Goal: Task Accomplishment & Management: Complete application form

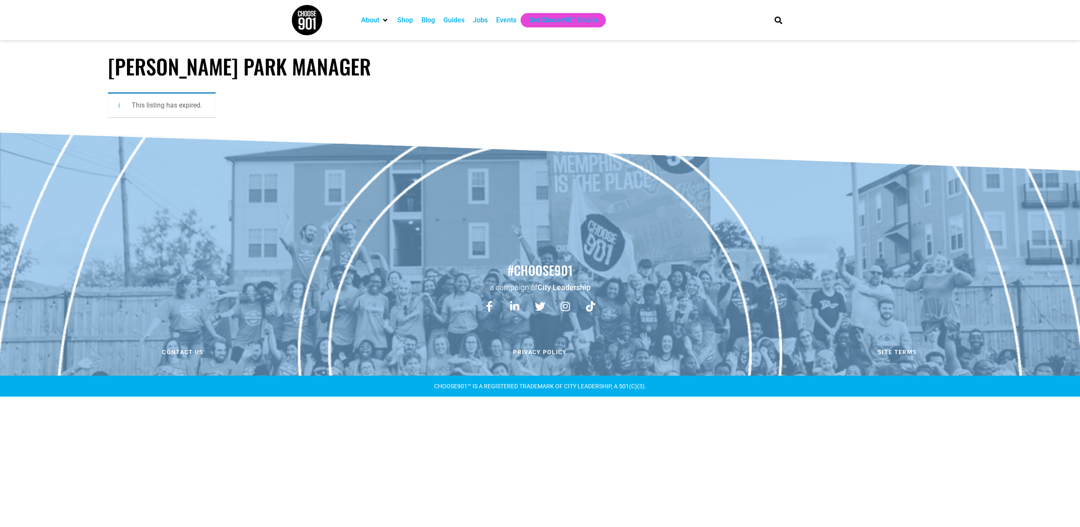
scroll to position [0, 0]
click at [482, 23] on div "Jobs" at bounding box center [480, 20] width 15 height 10
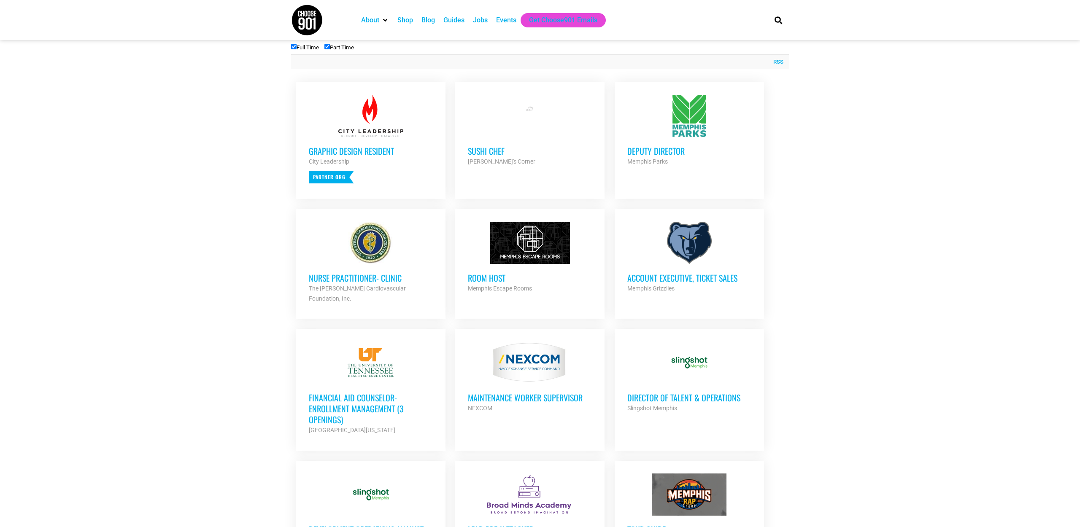
scroll to position [306, 0]
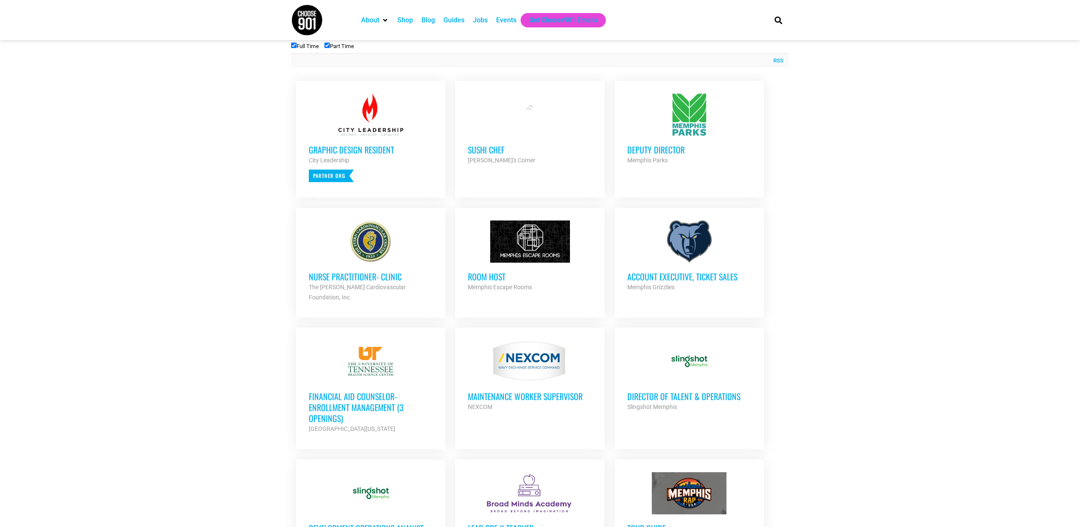
click at [664, 148] on h3 "Deputy Director" at bounding box center [689, 149] width 124 height 11
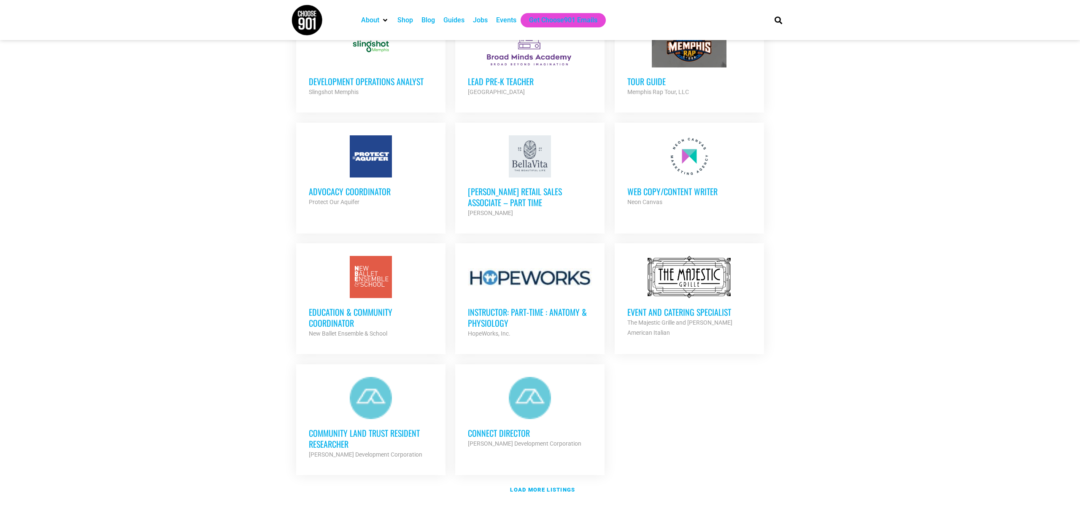
scroll to position [769, 0]
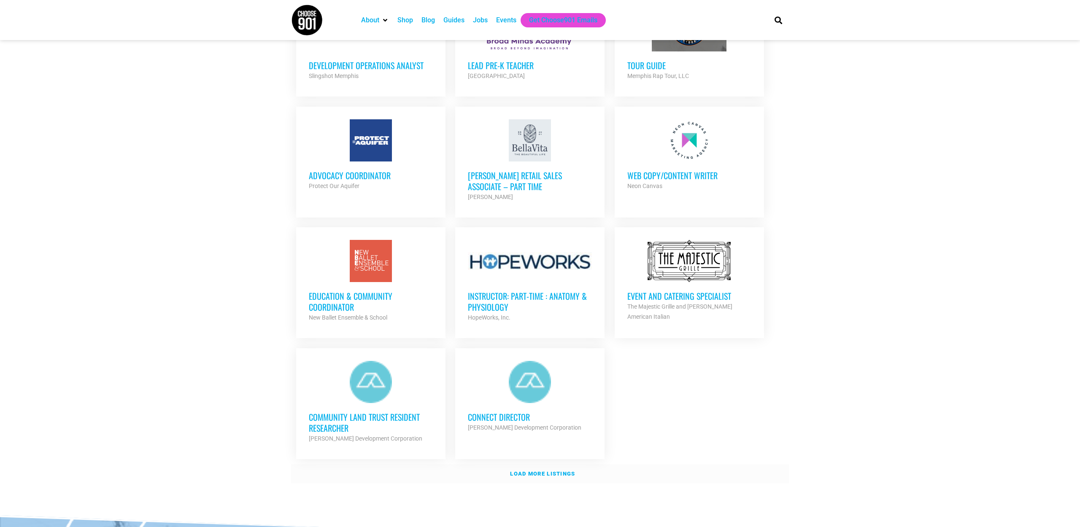
click at [524, 471] on strong "Load more listings" at bounding box center [542, 474] width 65 height 6
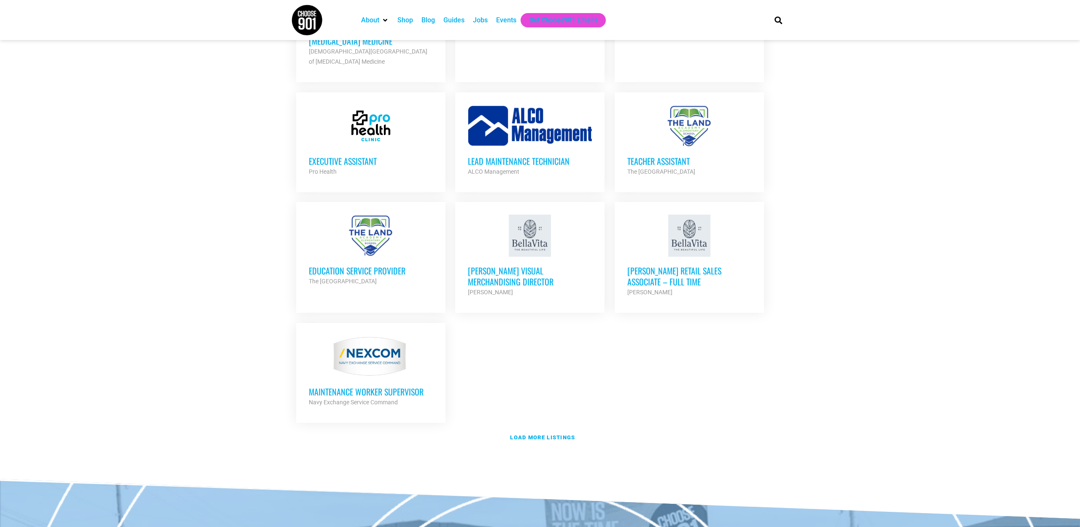
scroll to position [1667, 0]
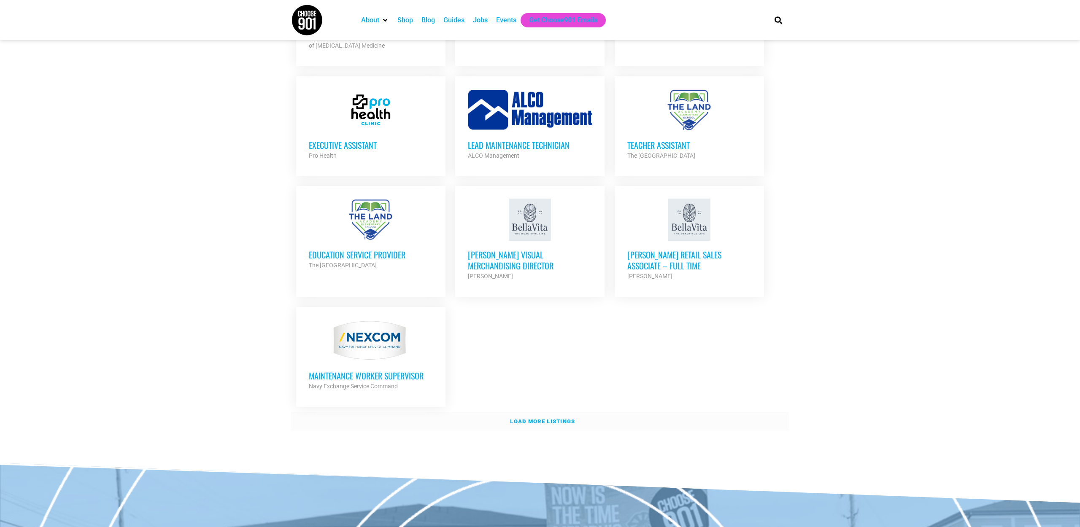
click at [550, 419] on strong "Load more listings" at bounding box center [542, 422] width 65 height 6
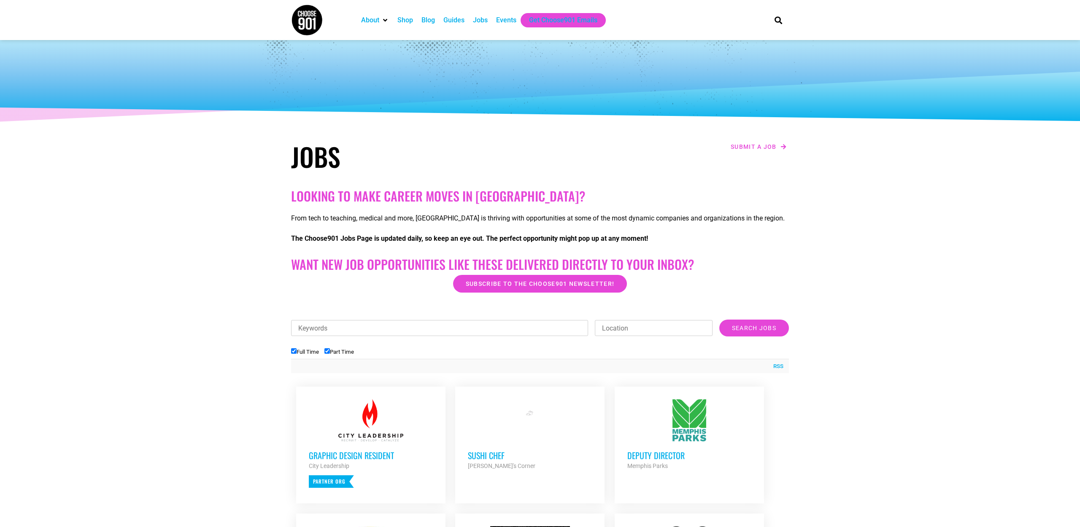
scroll to position [-1, 0]
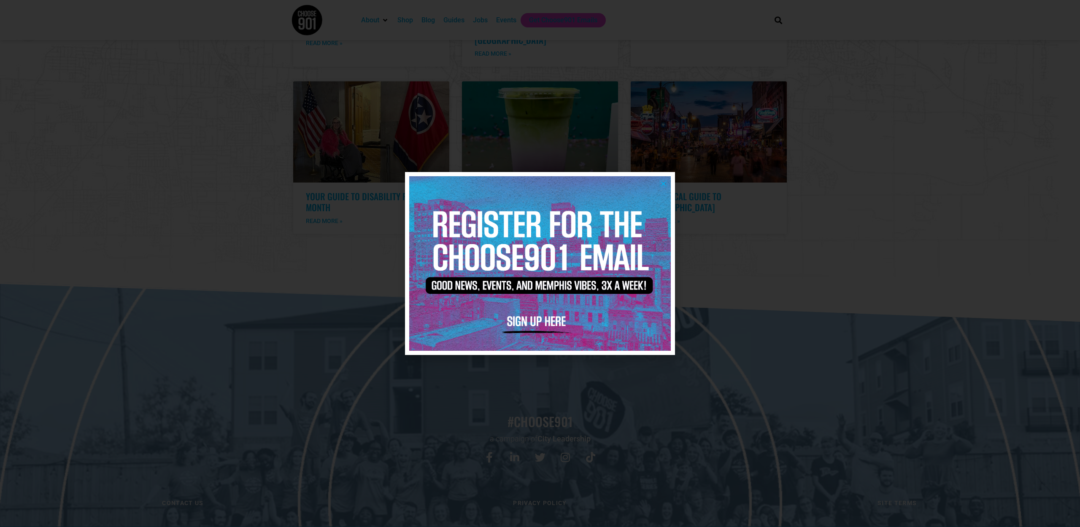
scroll to position [1709, 0]
click at [665, 184] on icon "Close" at bounding box center [663, 184] width 6 height 6
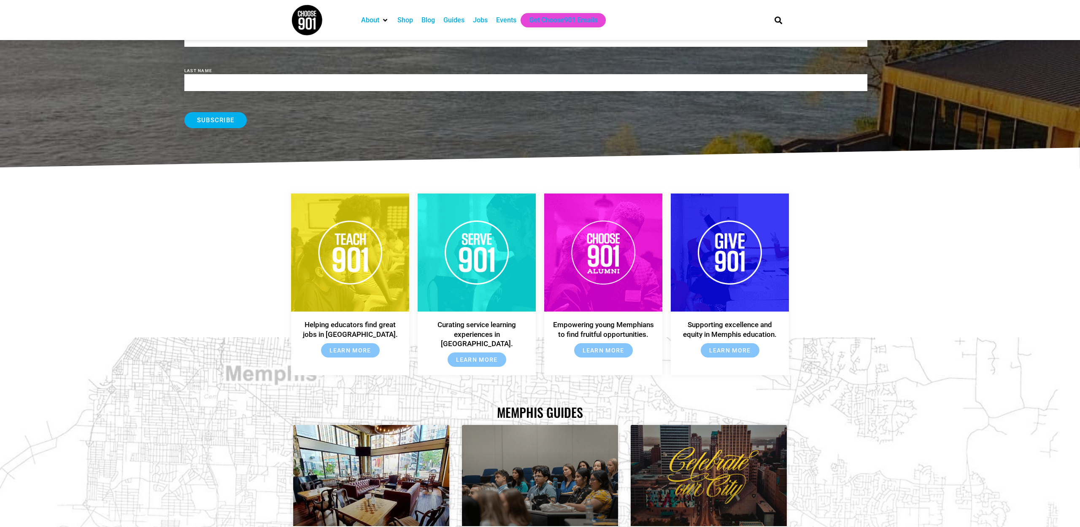
scroll to position [1174, 0]
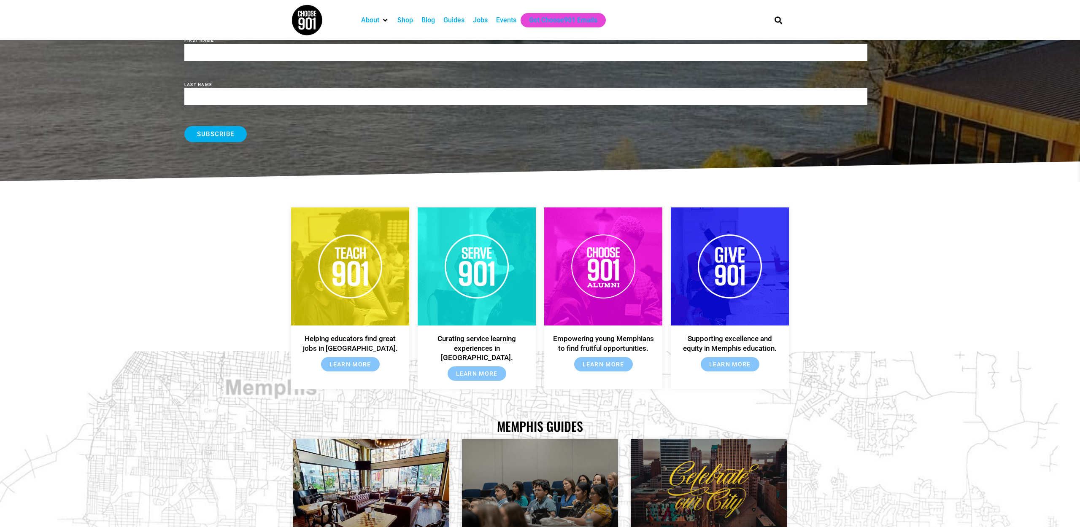
click at [486, 22] on div "Jobs" at bounding box center [480, 20] width 15 height 10
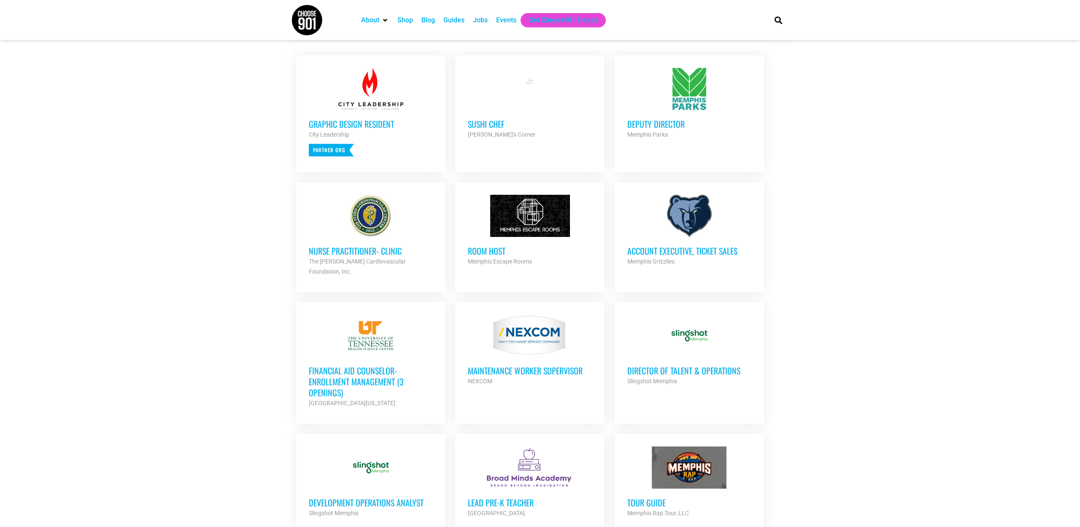
scroll to position [345, 0]
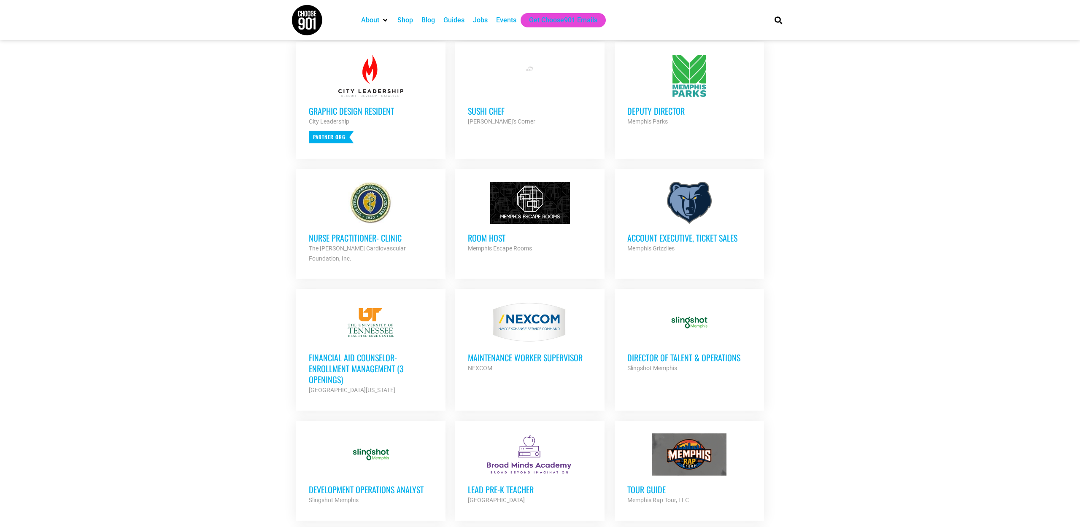
click at [672, 352] on h3 "Director of Talent & Operations" at bounding box center [689, 357] width 124 height 11
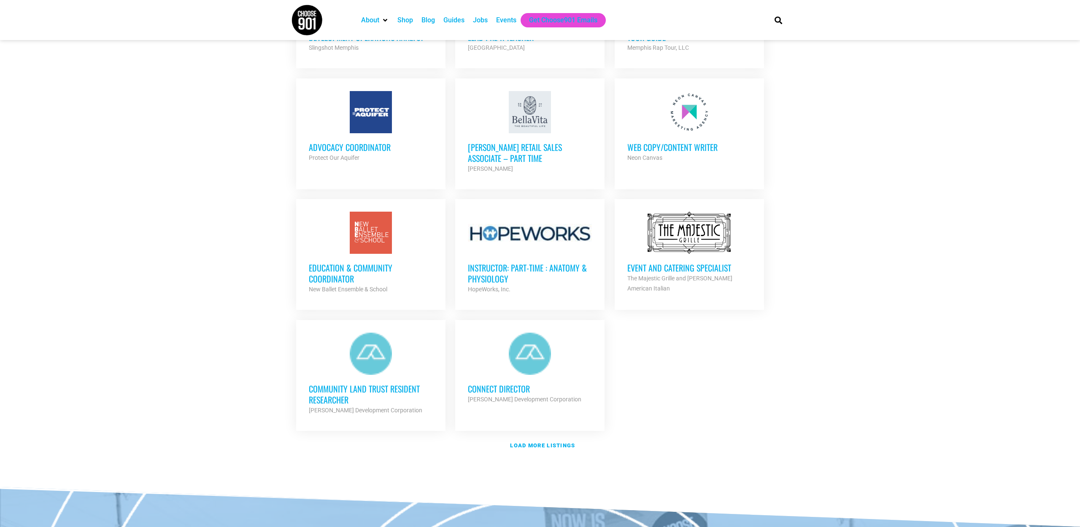
scroll to position [800, 0]
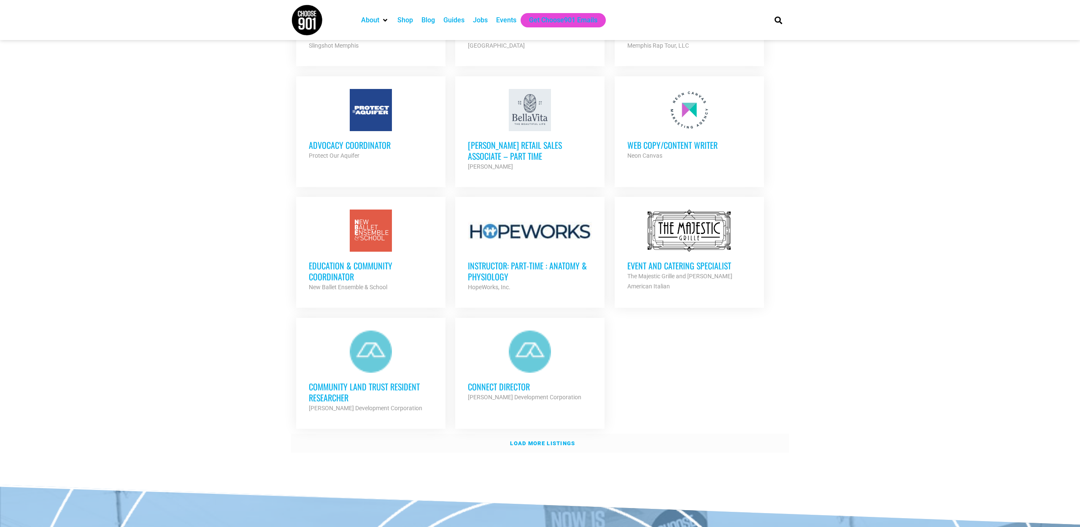
click at [548, 440] on strong "Load more listings" at bounding box center [542, 443] width 65 height 6
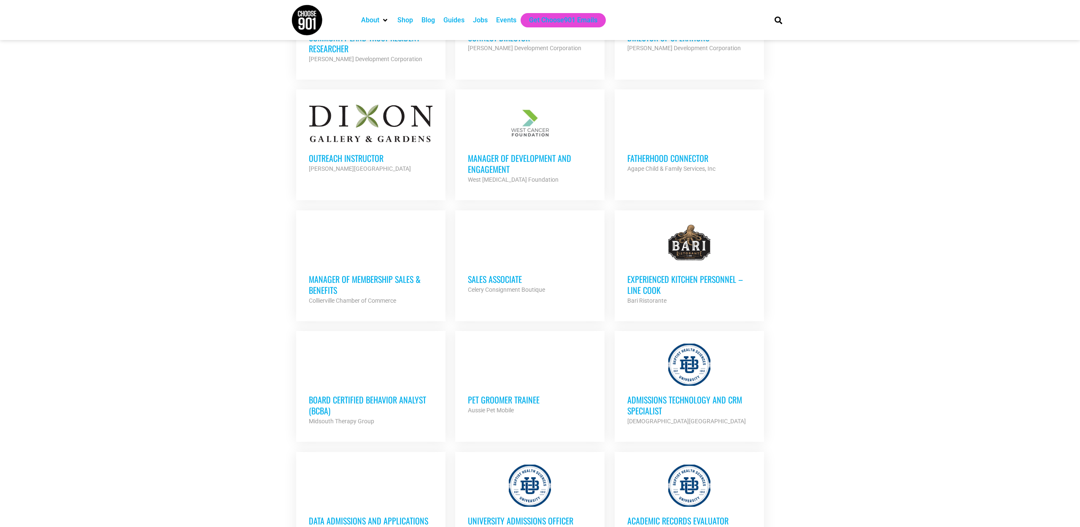
scroll to position [1177, 0]
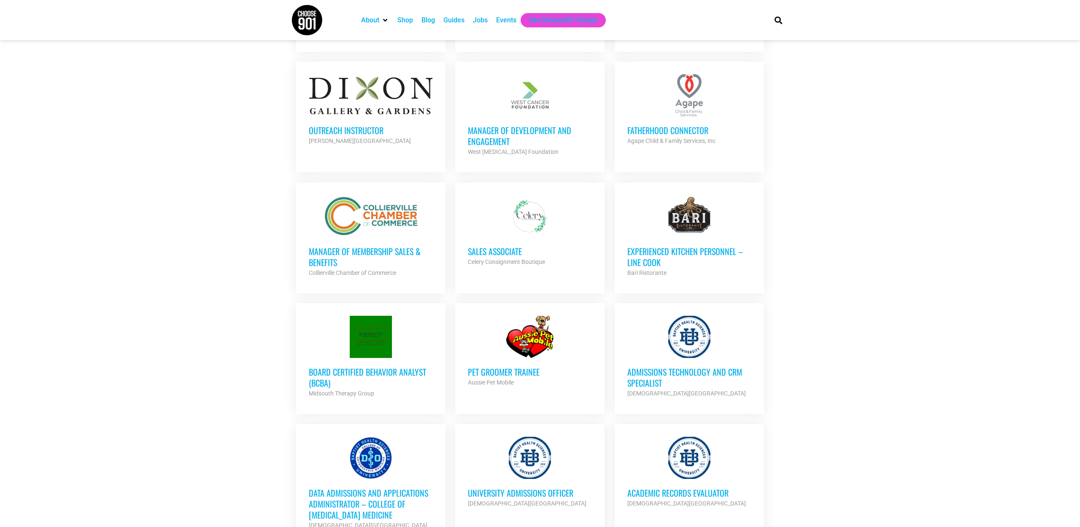
click at [347, 246] on h3 "Manager of Membership Sales & Benefits" at bounding box center [371, 257] width 124 height 22
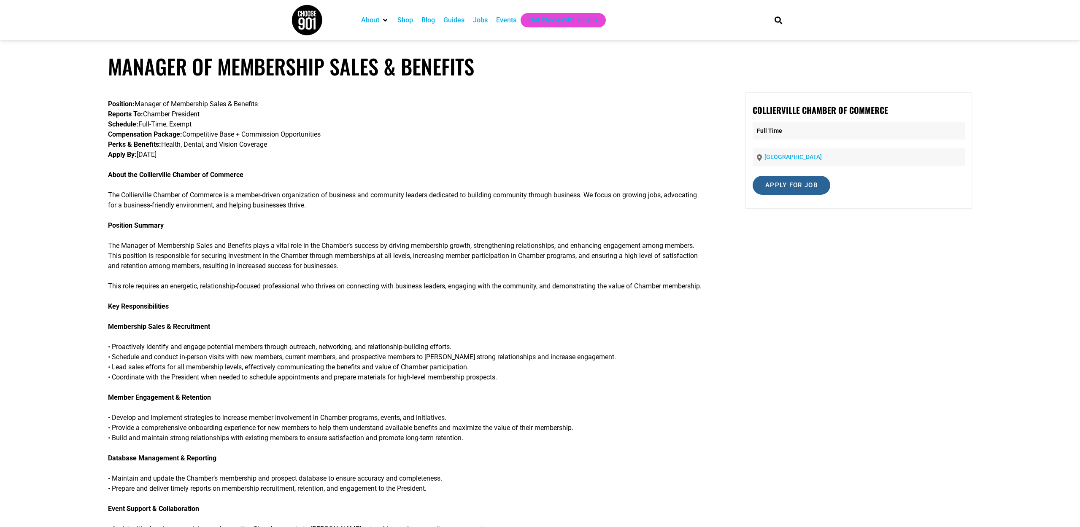
click at [808, 184] on input "Apply for job" at bounding box center [792, 185] width 78 height 19
click at [794, 185] on input "Apply for job" at bounding box center [792, 185] width 78 height 19
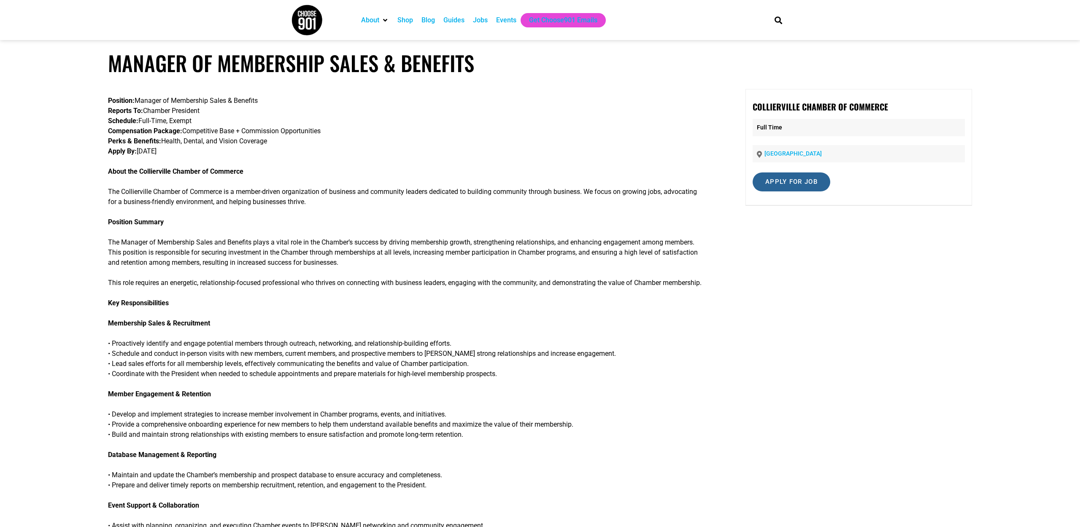
click at [794, 178] on input "Apply for job" at bounding box center [792, 182] width 78 height 19
click at [889, 209] on link "[DOMAIN_NAME]" at bounding box center [879, 209] width 51 height 8
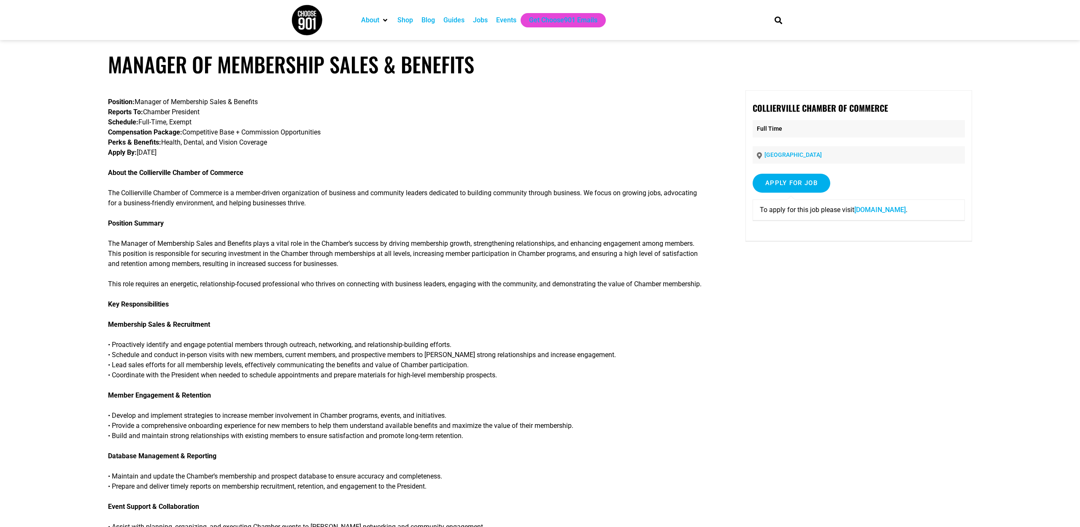
scroll to position [2, 0]
